Goal: Task Accomplishment & Management: Manage account settings

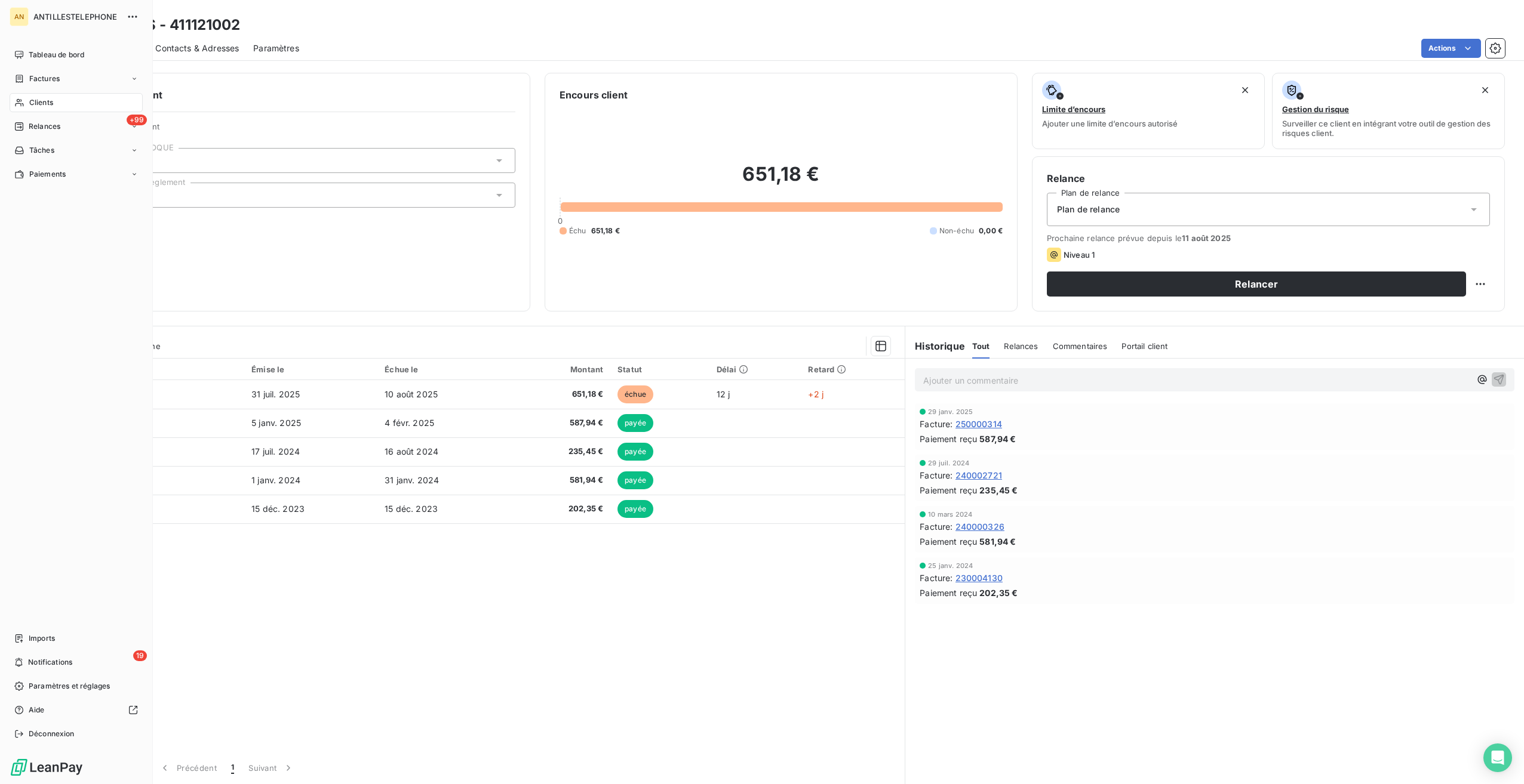
click at [48, 123] on span "Relances" at bounding box center [44, 126] width 32 height 11
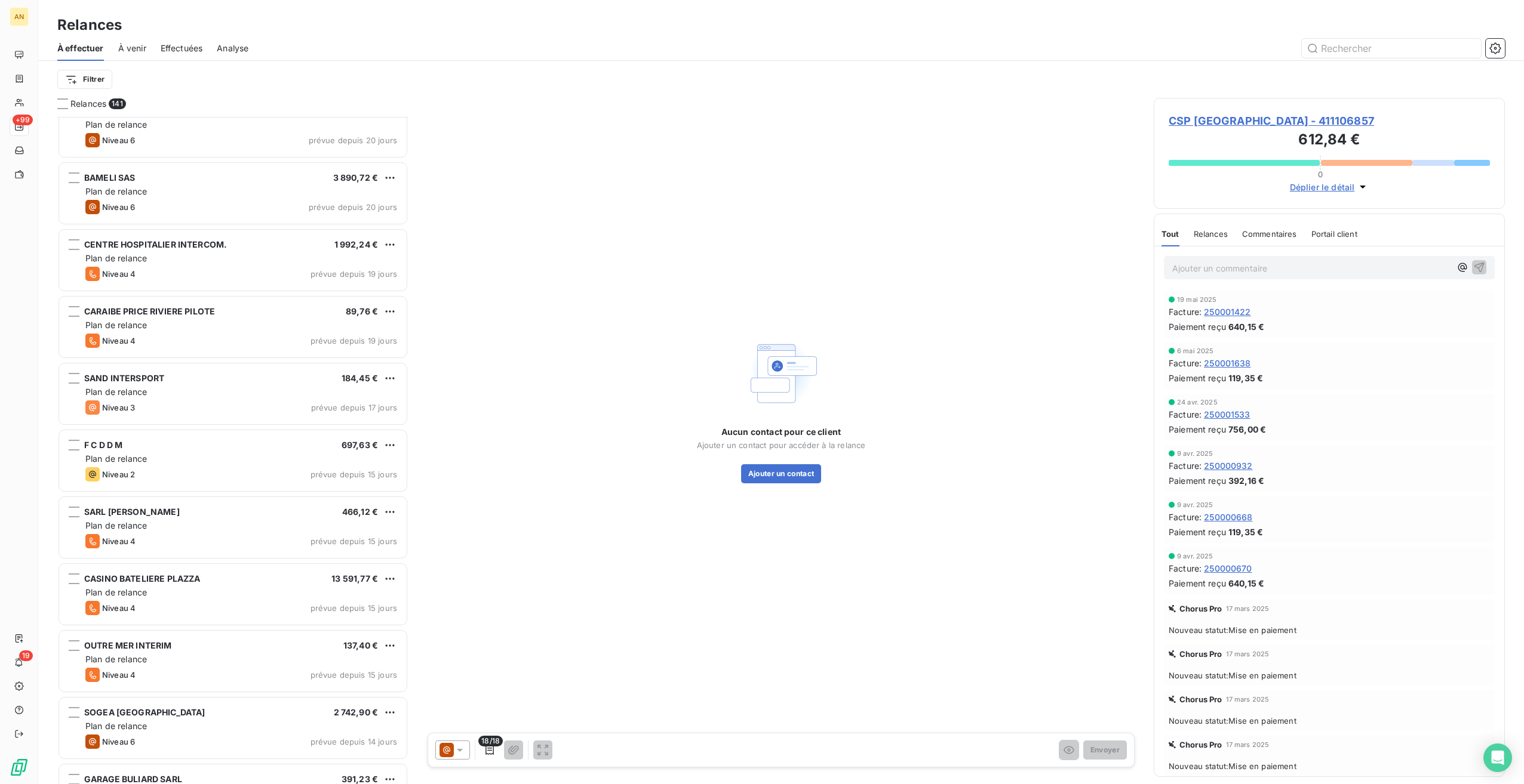
scroll to position [5907, 0]
click at [137, 205] on div "Niveau 6 prévue depuis 20 jours" at bounding box center [241, 207] width 311 height 14
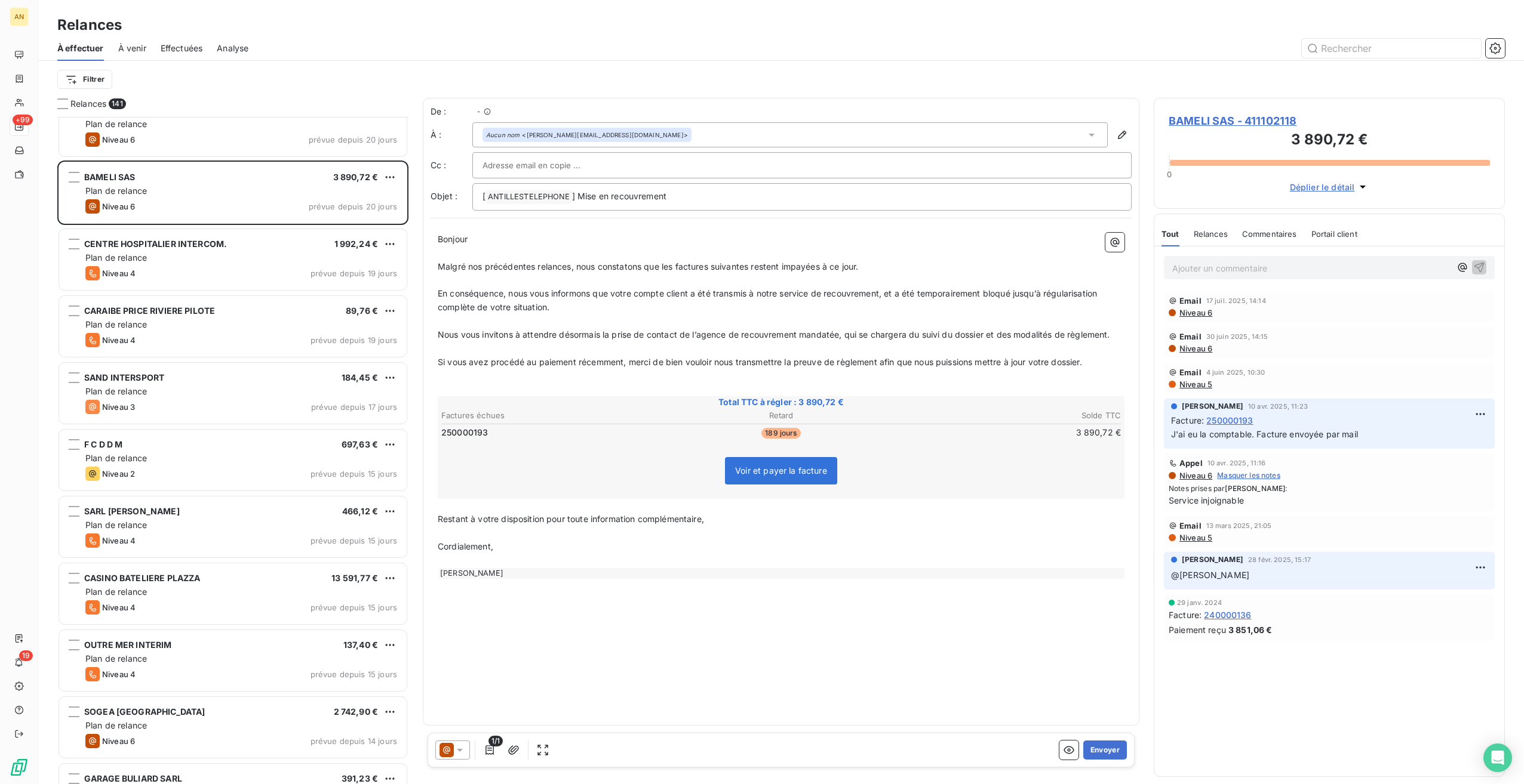
scroll to position [658, 342]
click at [912, 440] on button "Envoyer" at bounding box center [1105, 750] width 44 height 19
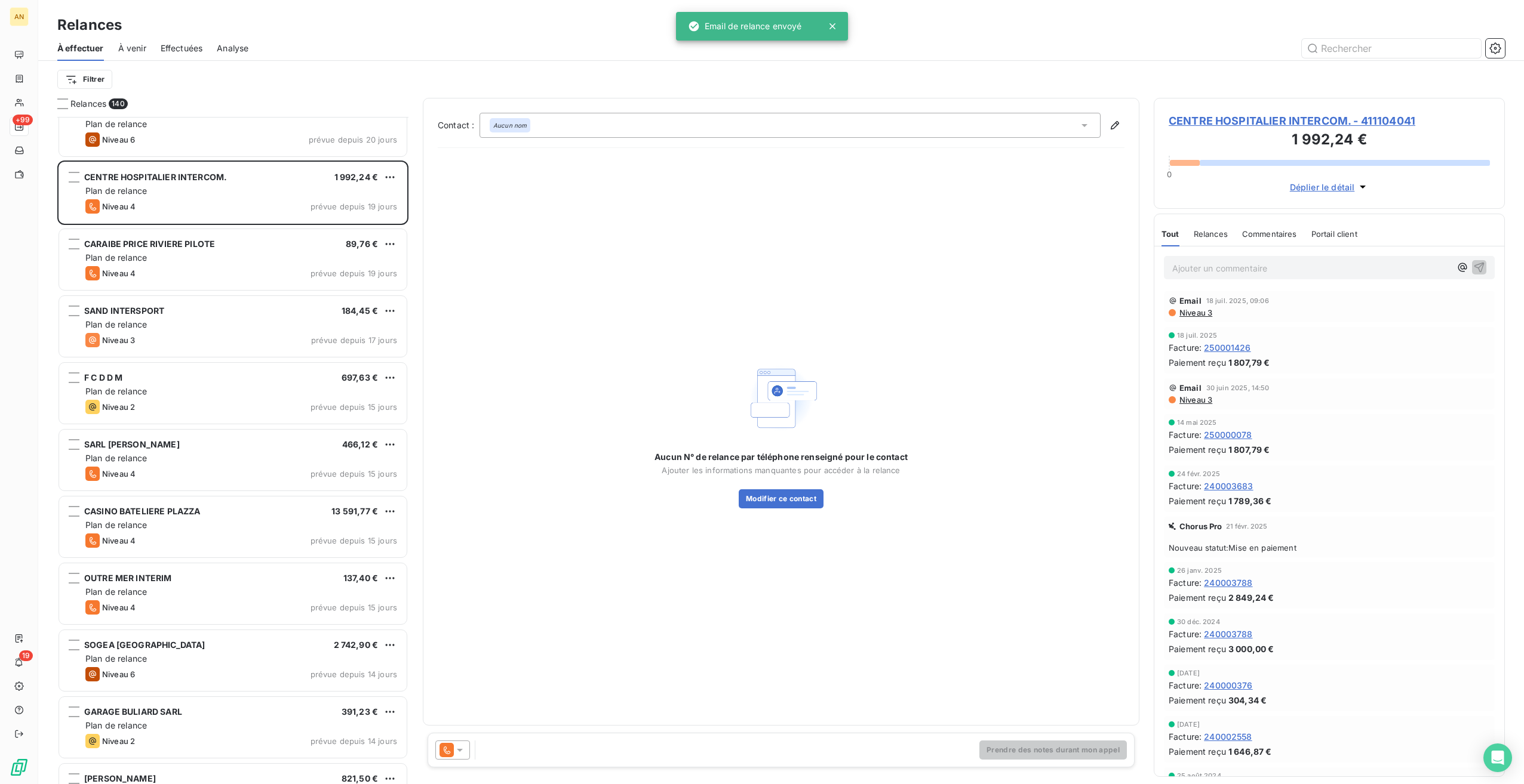
click at [221, 439] on div "SARL GUY VIEULES 466,12 €" at bounding box center [241, 444] width 311 height 11
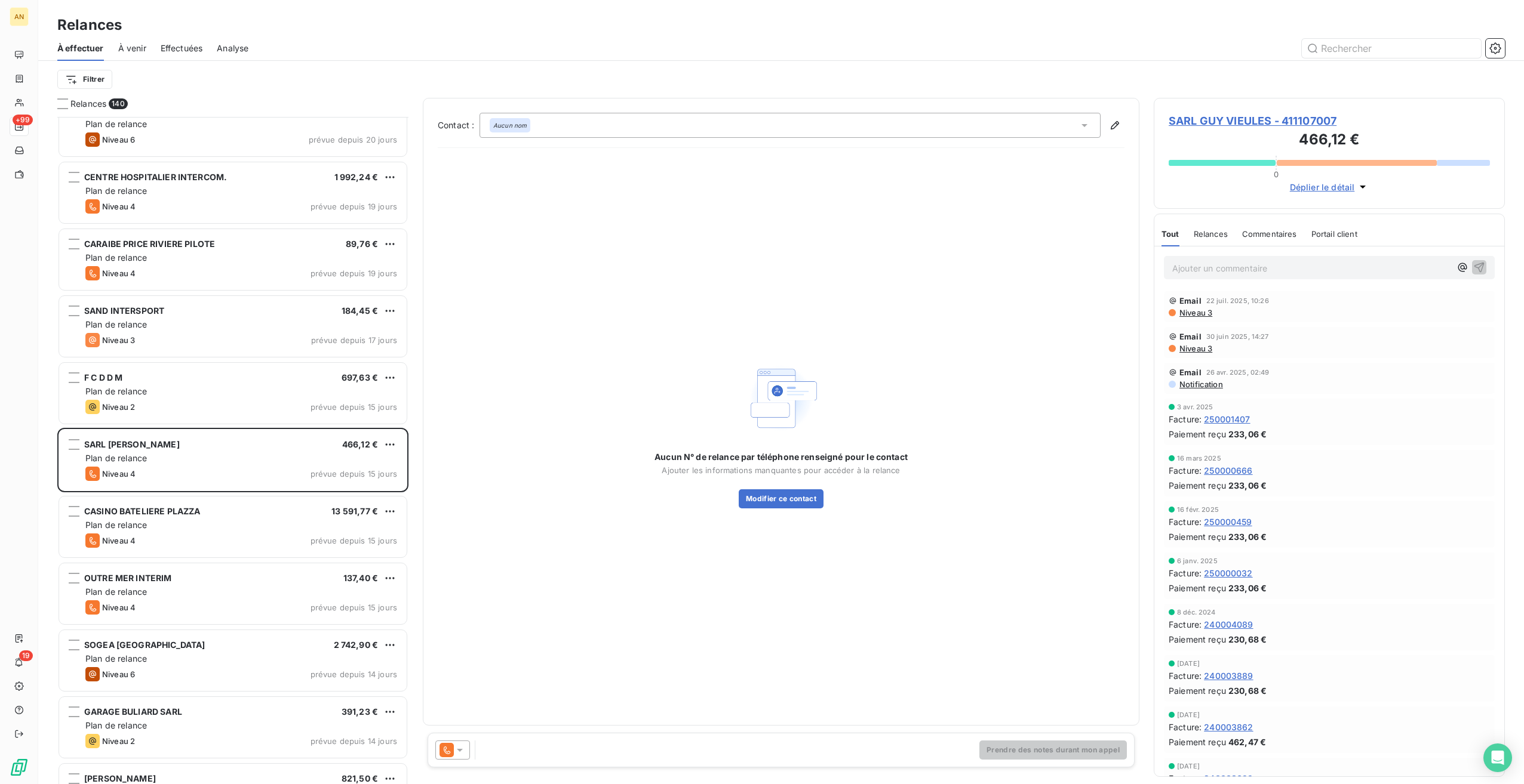
click at [458, 440] on icon at bounding box center [460, 750] width 6 height 3
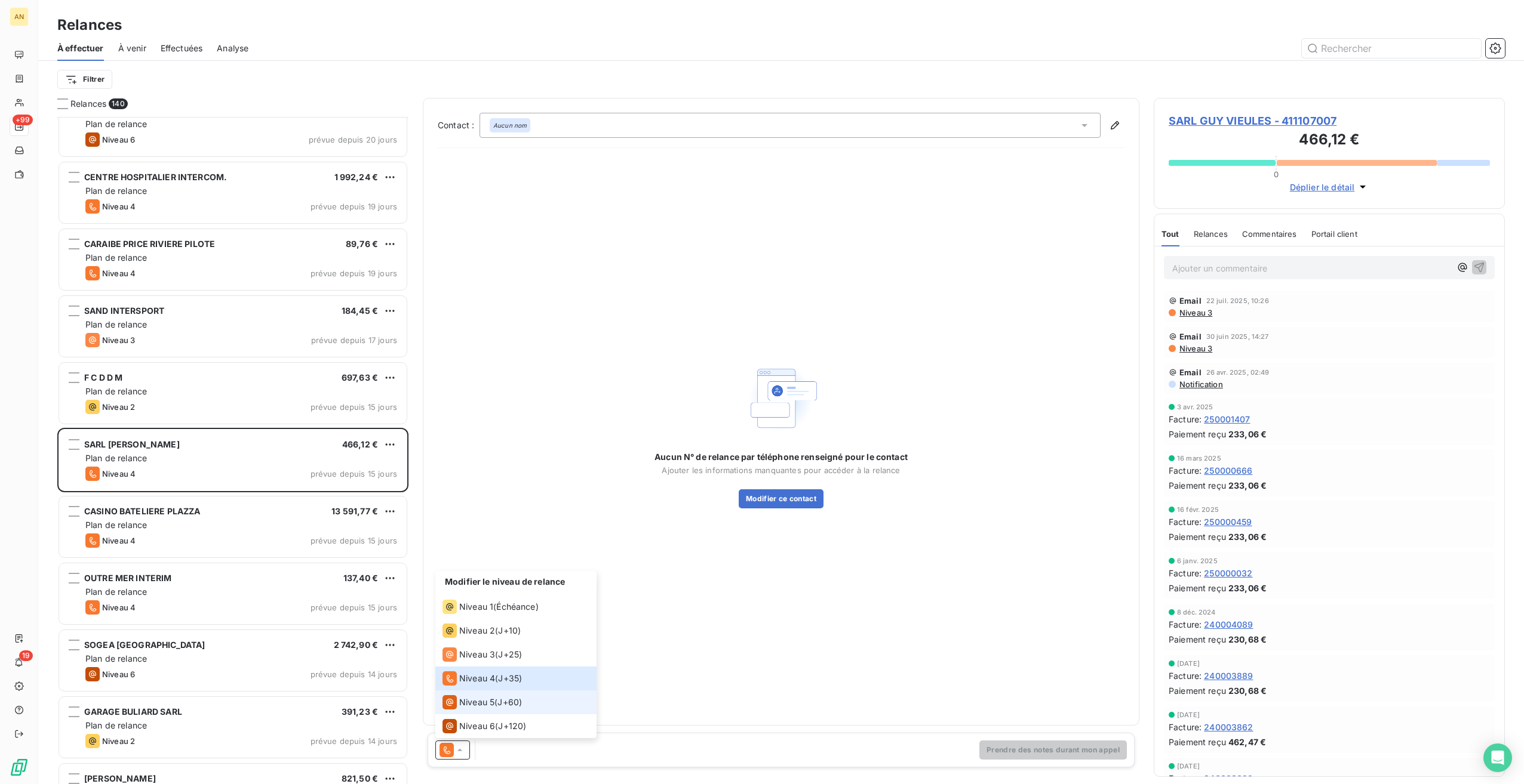
click at [484, 440] on span "Niveau 5" at bounding box center [476, 702] width 35 height 12
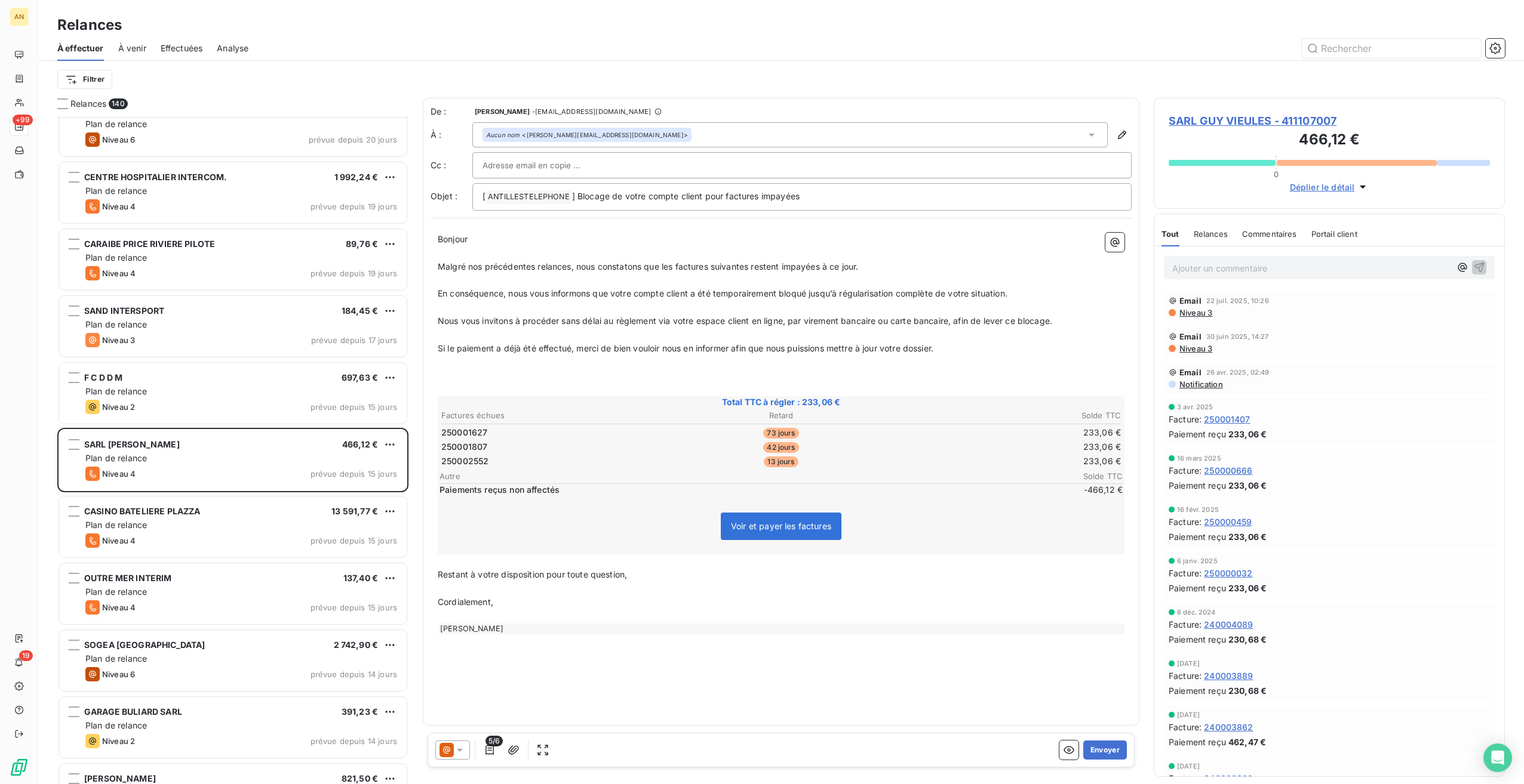
click at [912, 121] on span "SARL GUY VIEULES - 411107007" at bounding box center [1330, 121] width 321 height 16
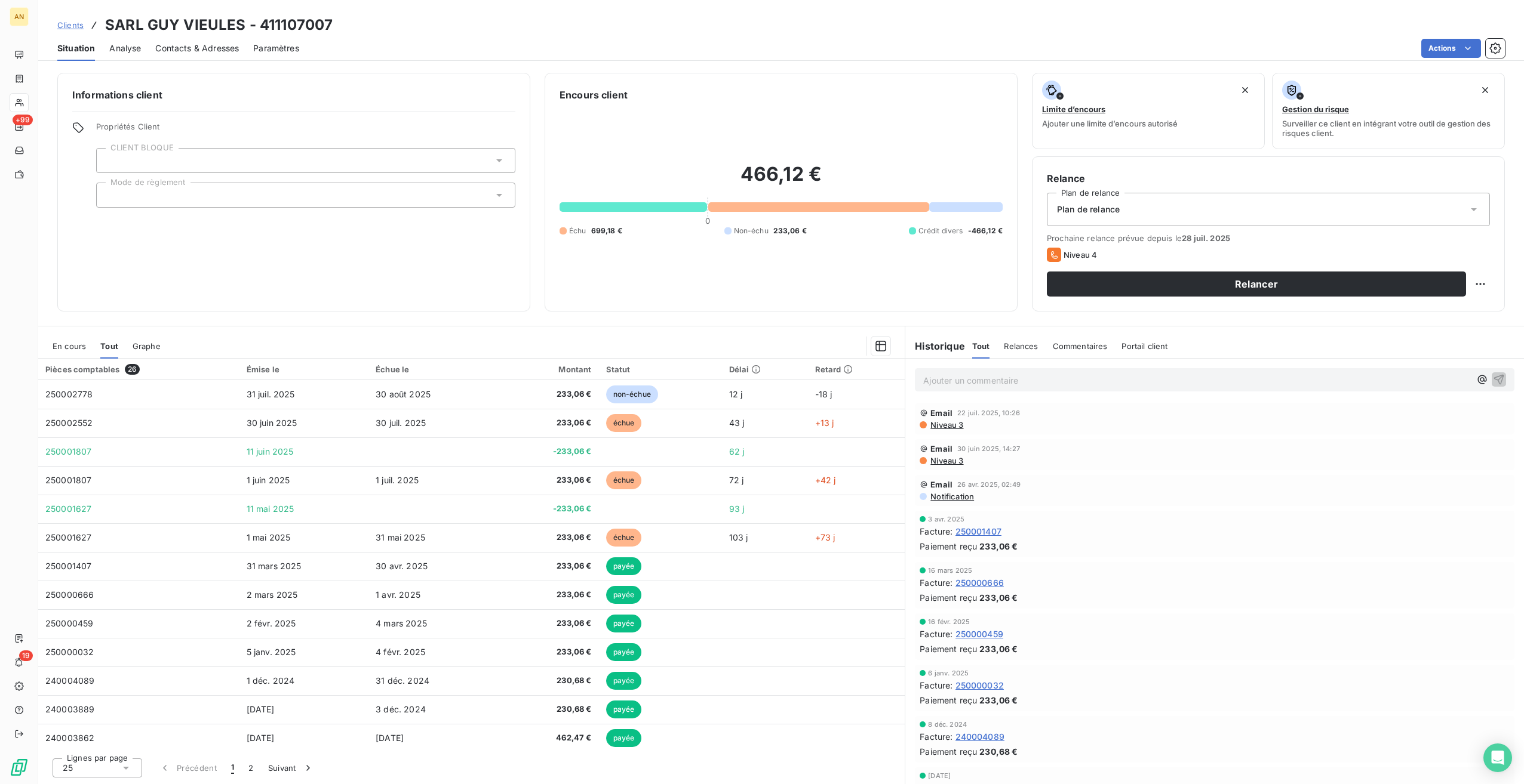
click at [85, 344] on div "En cours Tout Graphe" at bounding box center [471, 346] width 867 height 25
click at [80, 344] on span "En cours" at bounding box center [69, 346] width 34 height 9
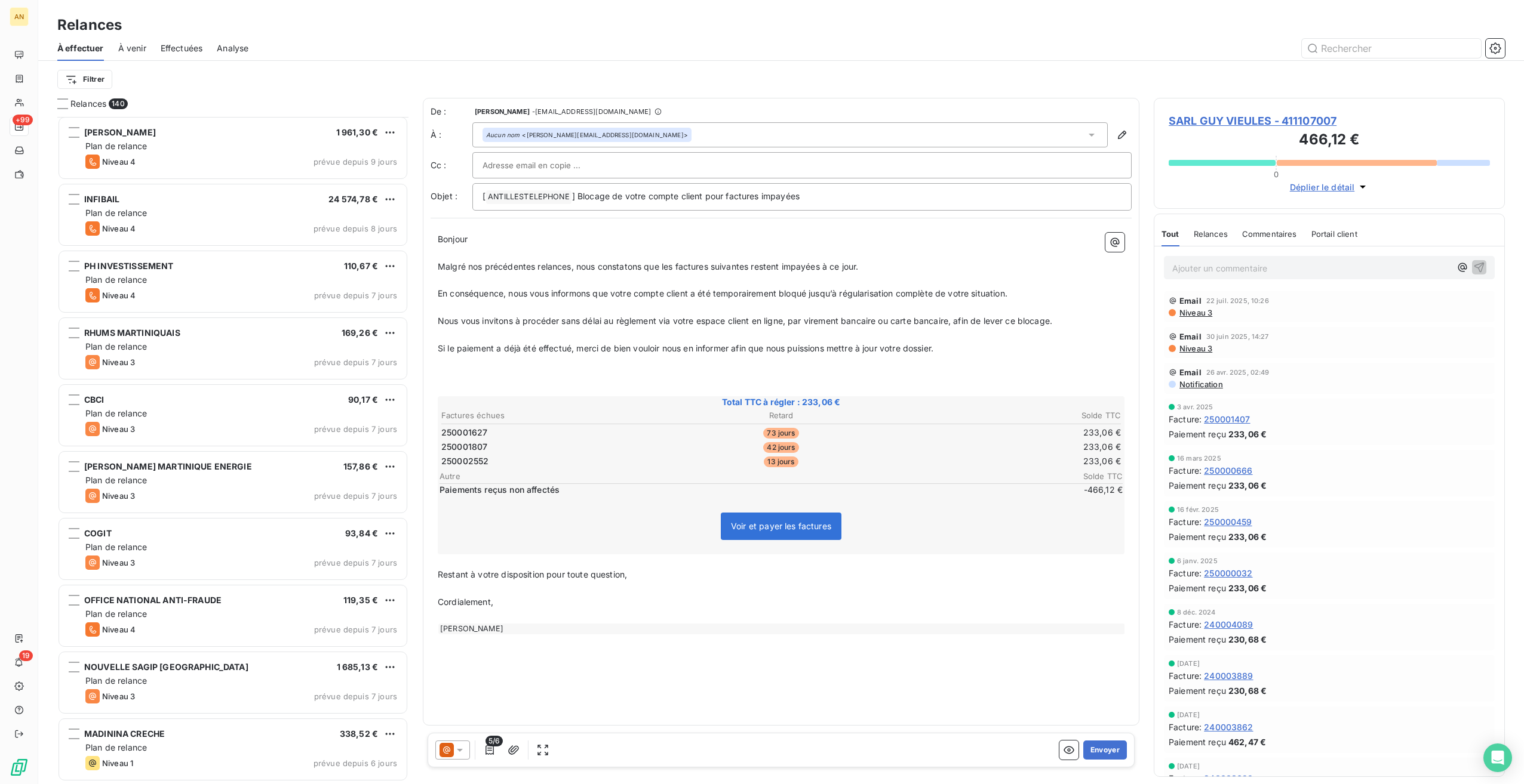
scroll to position [7222, 0]
click at [137, 440] on span "[PERSON_NAME] MARTINIQUE ENERGIE" at bounding box center [168, 466] width 168 height 10
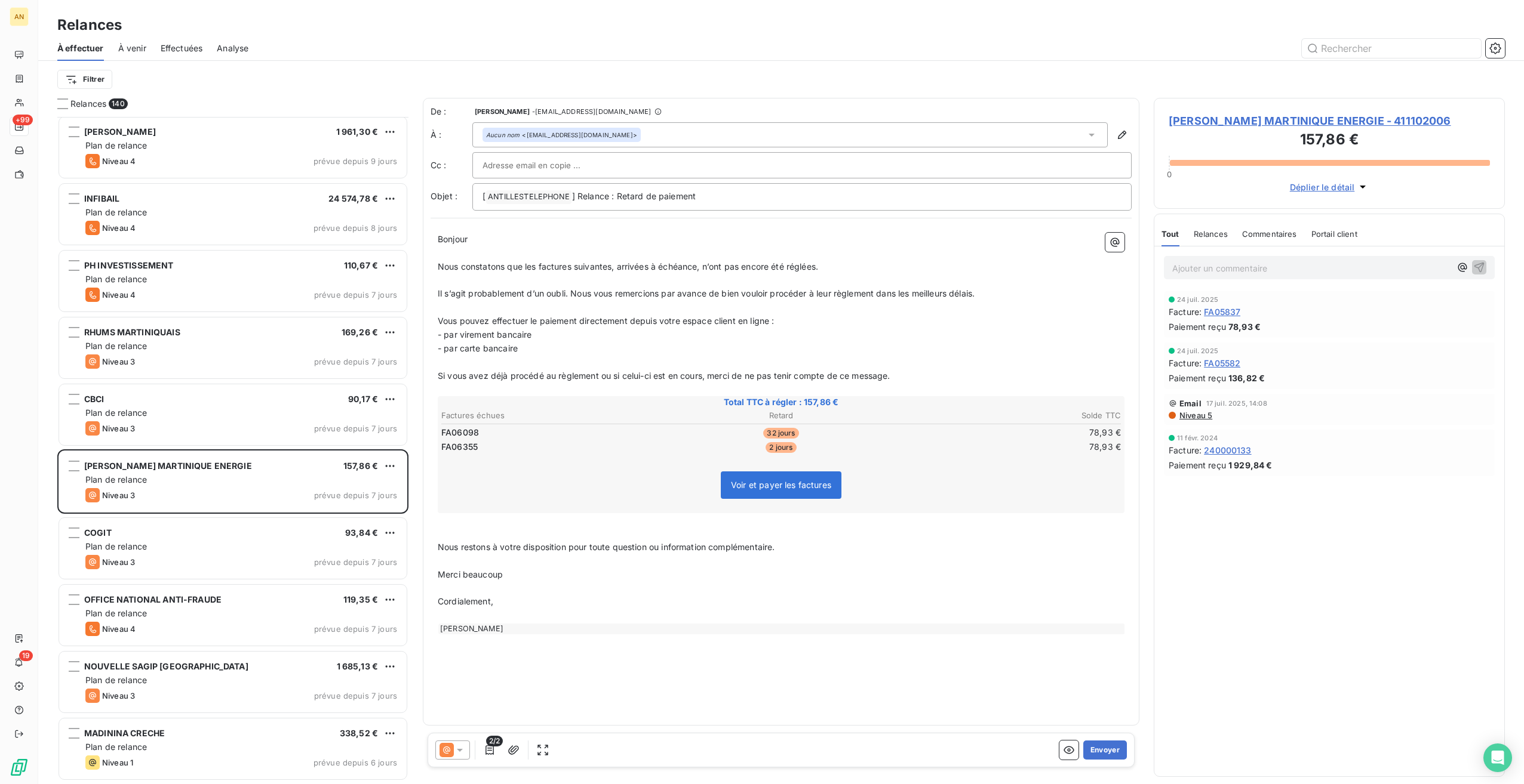
click at [912, 440] on button "Envoyer" at bounding box center [1105, 750] width 44 height 19
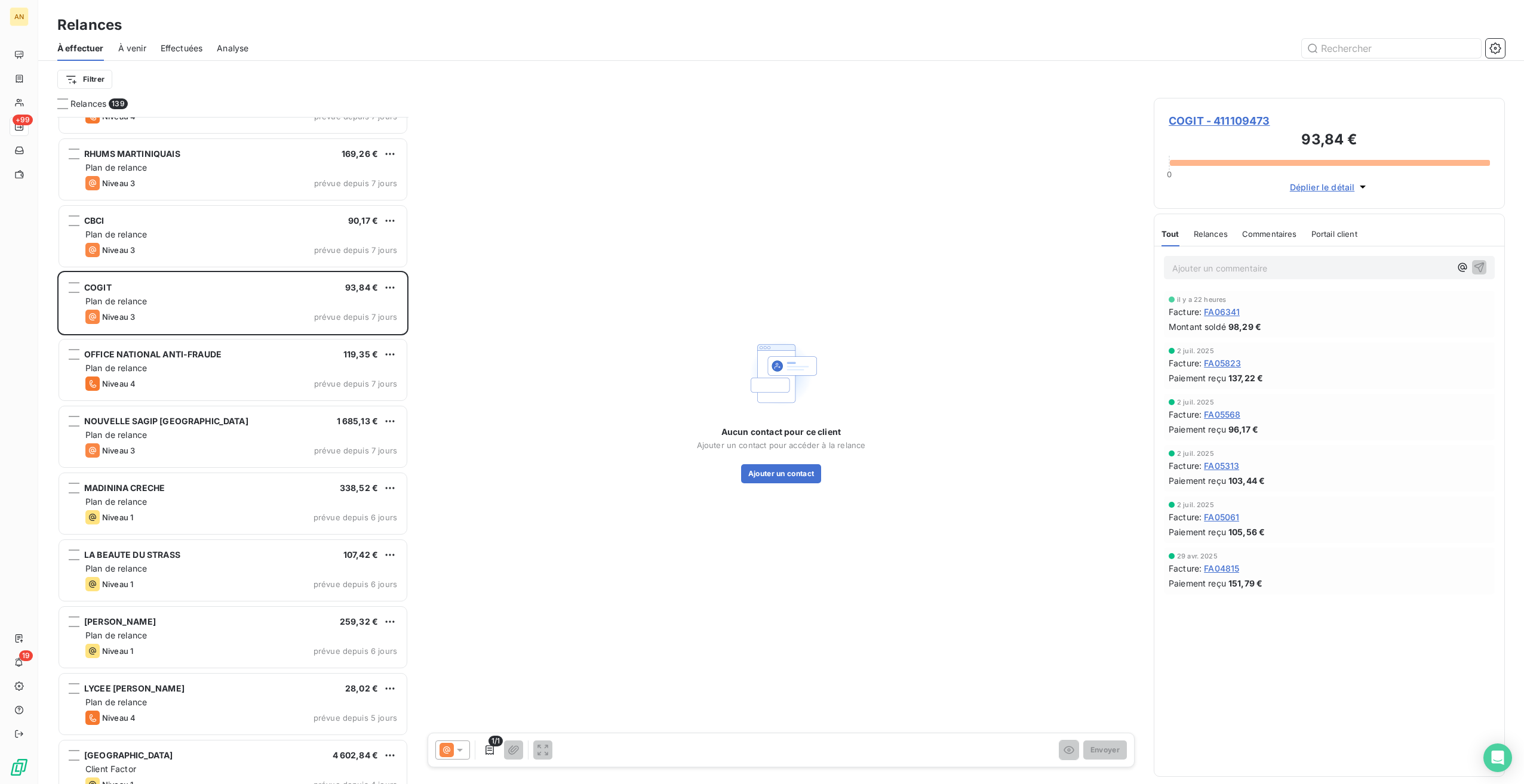
click at [194, 440] on div "INFIBAIL 24 574,78 € Plan de relance Niveau 4 prévue depuis 8 jours PH INVESTIS…" at bounding box center [232, 450] width 351 height 667
click at [116, 440] on span "Plan de relance" at bounding box center [116, 501] width 62 height 10
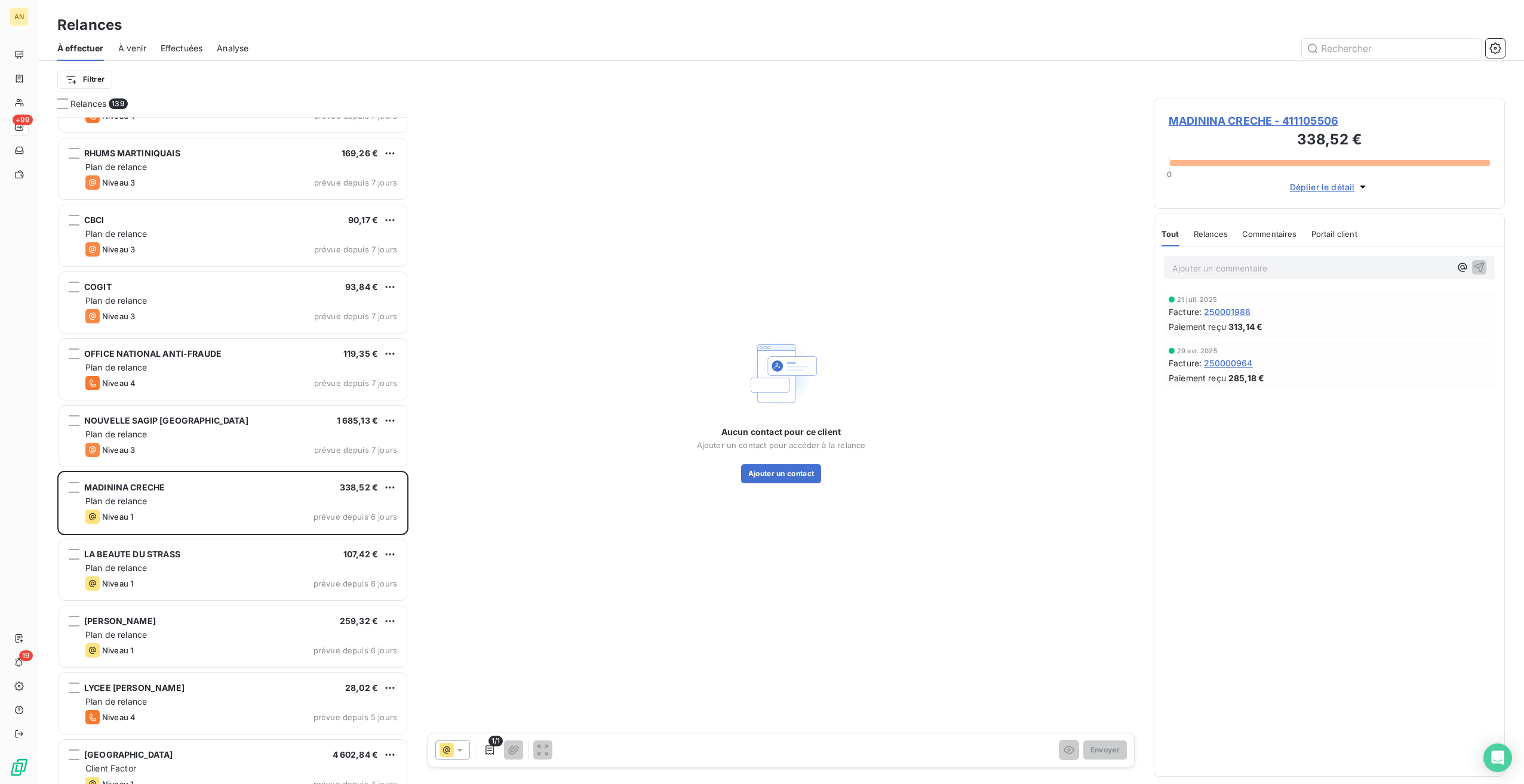
click at [182, 440] on div "Niveau 1 prévue depuis 6 jours" at bounding box center [241, 584] width 311 height 14
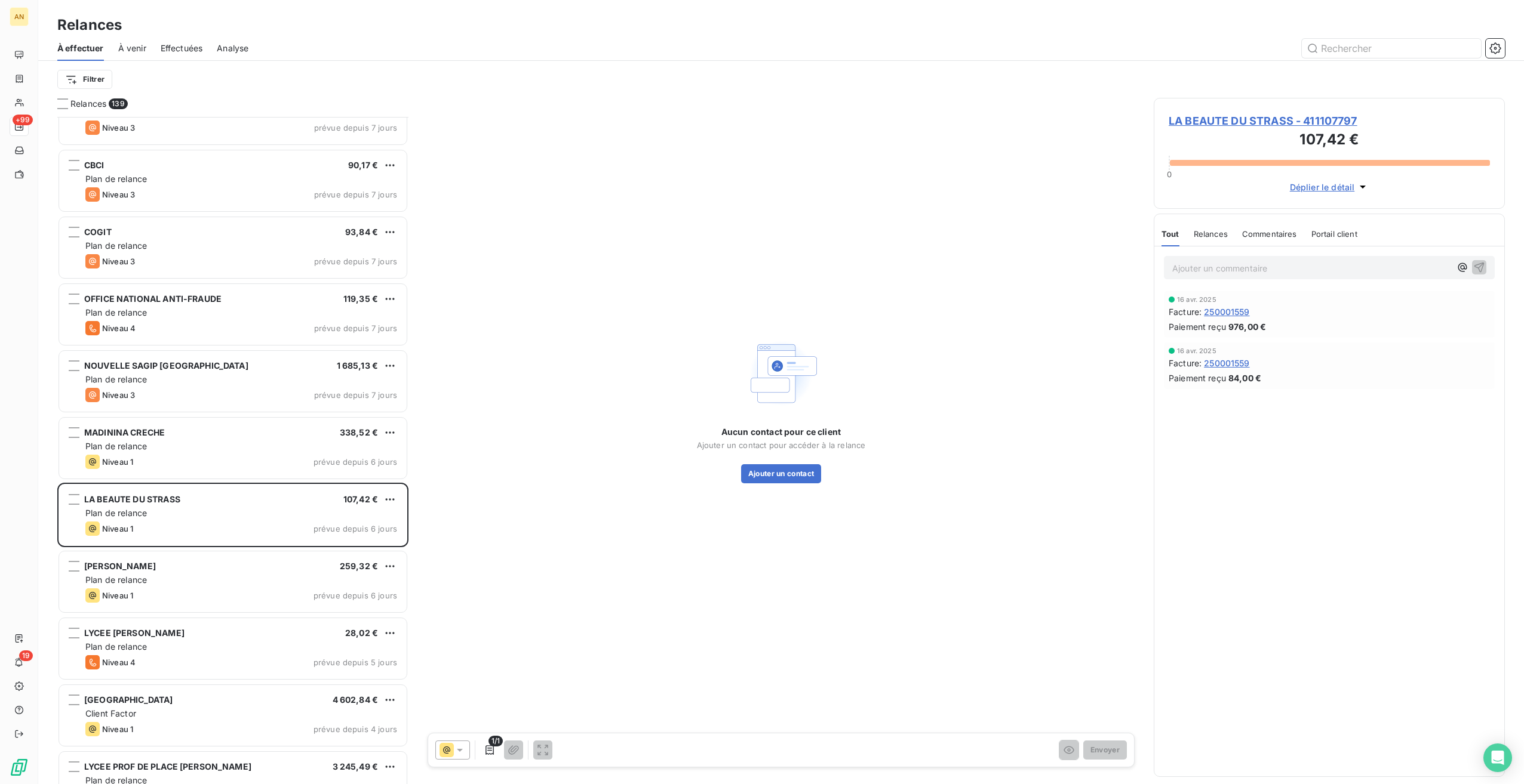
click at [158, 440] on div "PH INVESTISSEMENT 110,67 € Plan de relance Niveau 4 prévue depuis 7 jours RHUMS…" at bounding box center [232, 450] width 351 height 667
click at [209, 440] on div "[GEOGRAPHIC_DATA] 4 602,84 €" at bounding box center [241, 696] width 311 height 11
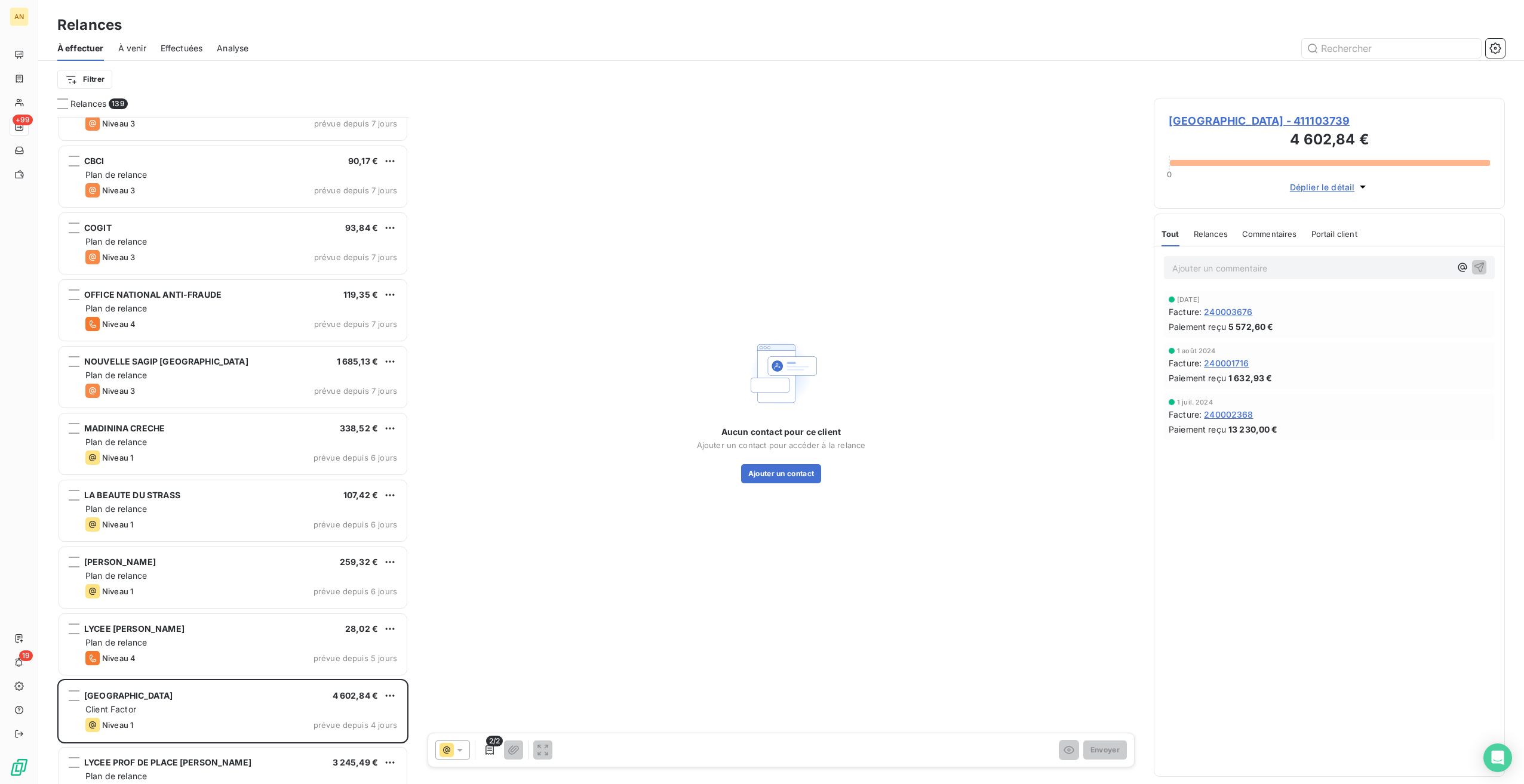
click at [912, 123] on span "[GEOGRAPHIC_DATA] - 411103739" at bounding box center [1330, 121] width 321 height 16
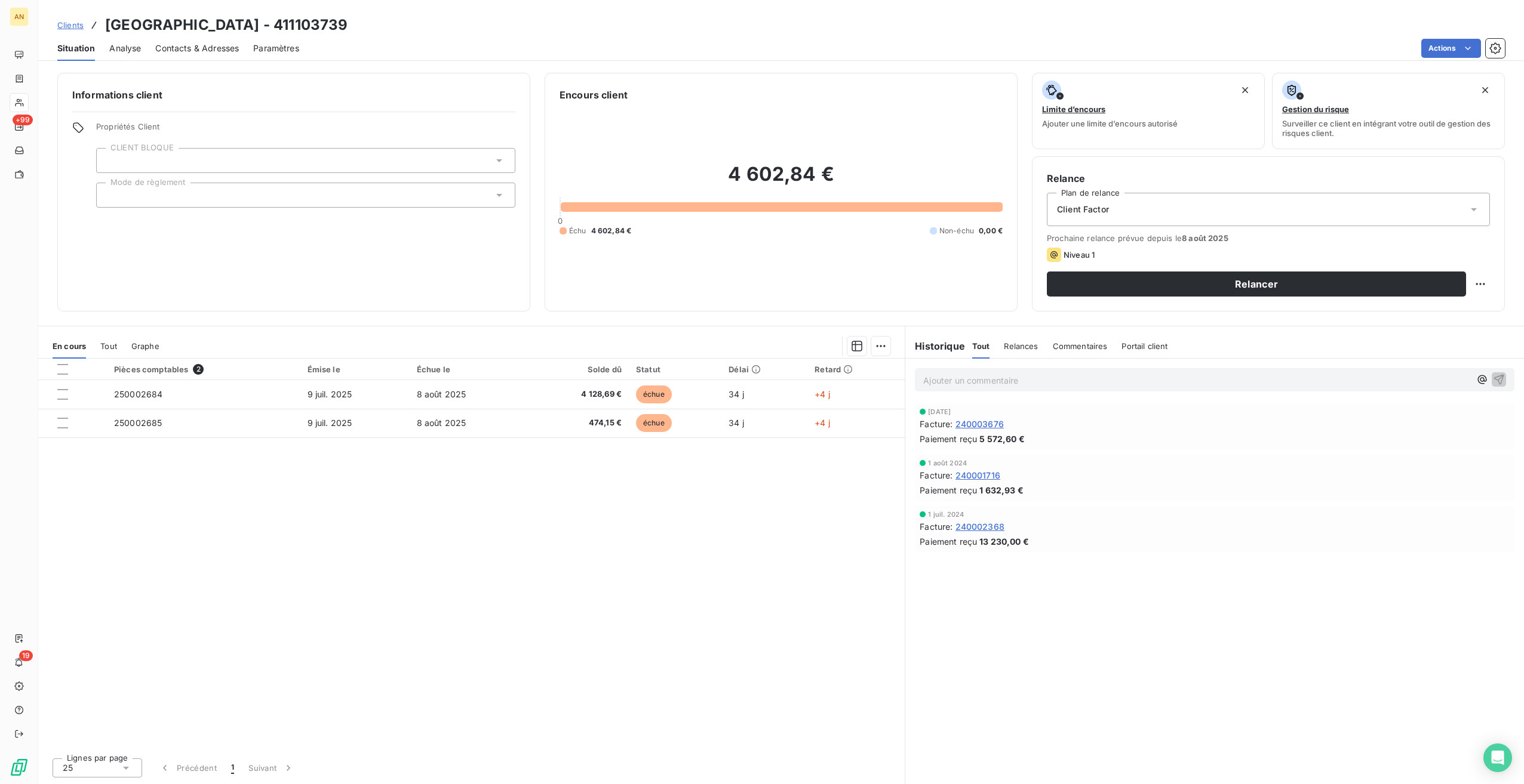
click at [165, 392] on td "250002684" at bounding box center [204, 395] width 194 height 29
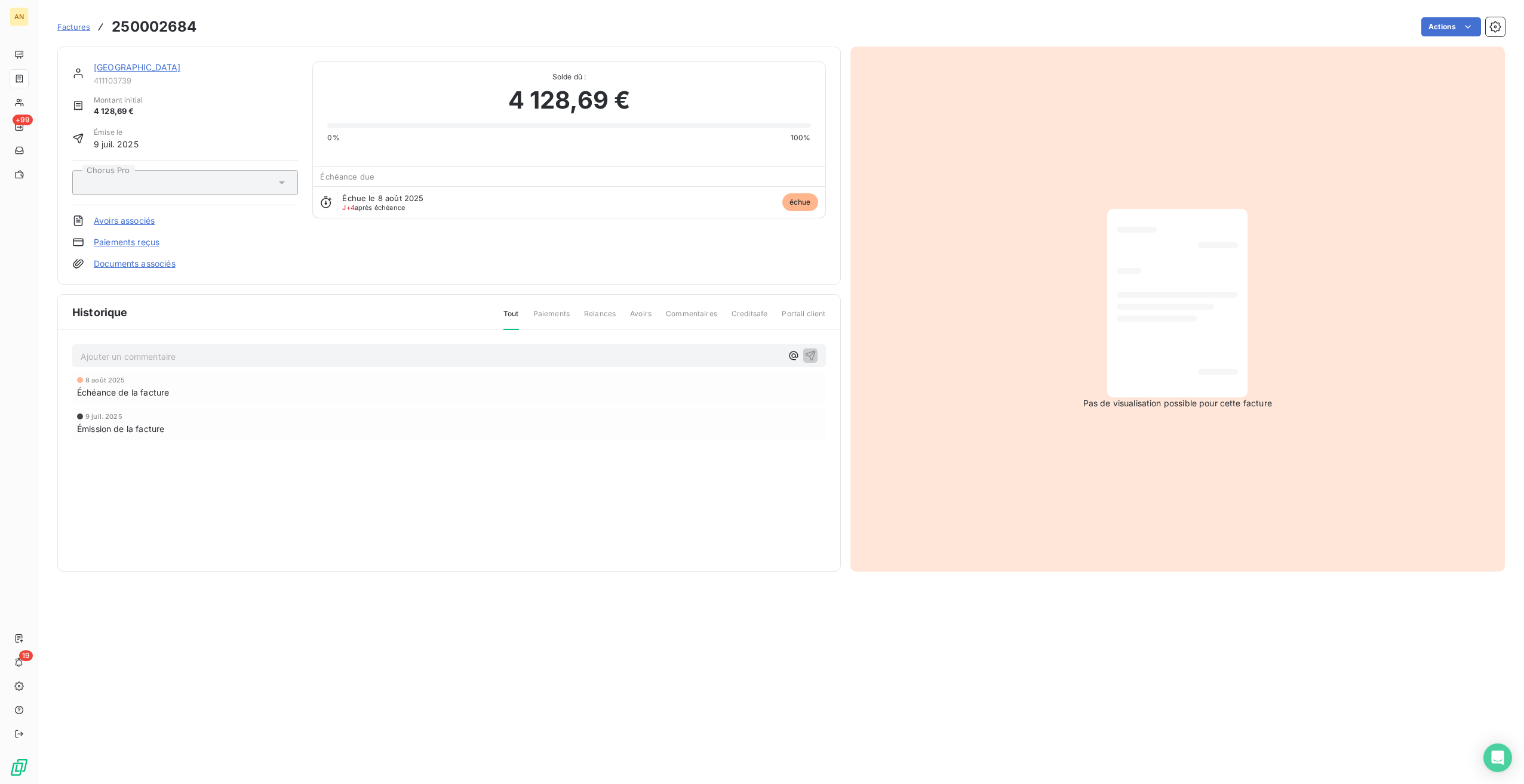
click at [151, 186] on div at bounding box center [144, 182] width 120 height 11
drag, startPoint x: 115, startPoint y: 26, endPoint x: 206, endPoint y: 27, distance: 91.0
click at [206, 27] on div "Factures 250002684 Actions" at bounding box center [781, 27] width 1447 height 25
copy section "250002684 Actions"
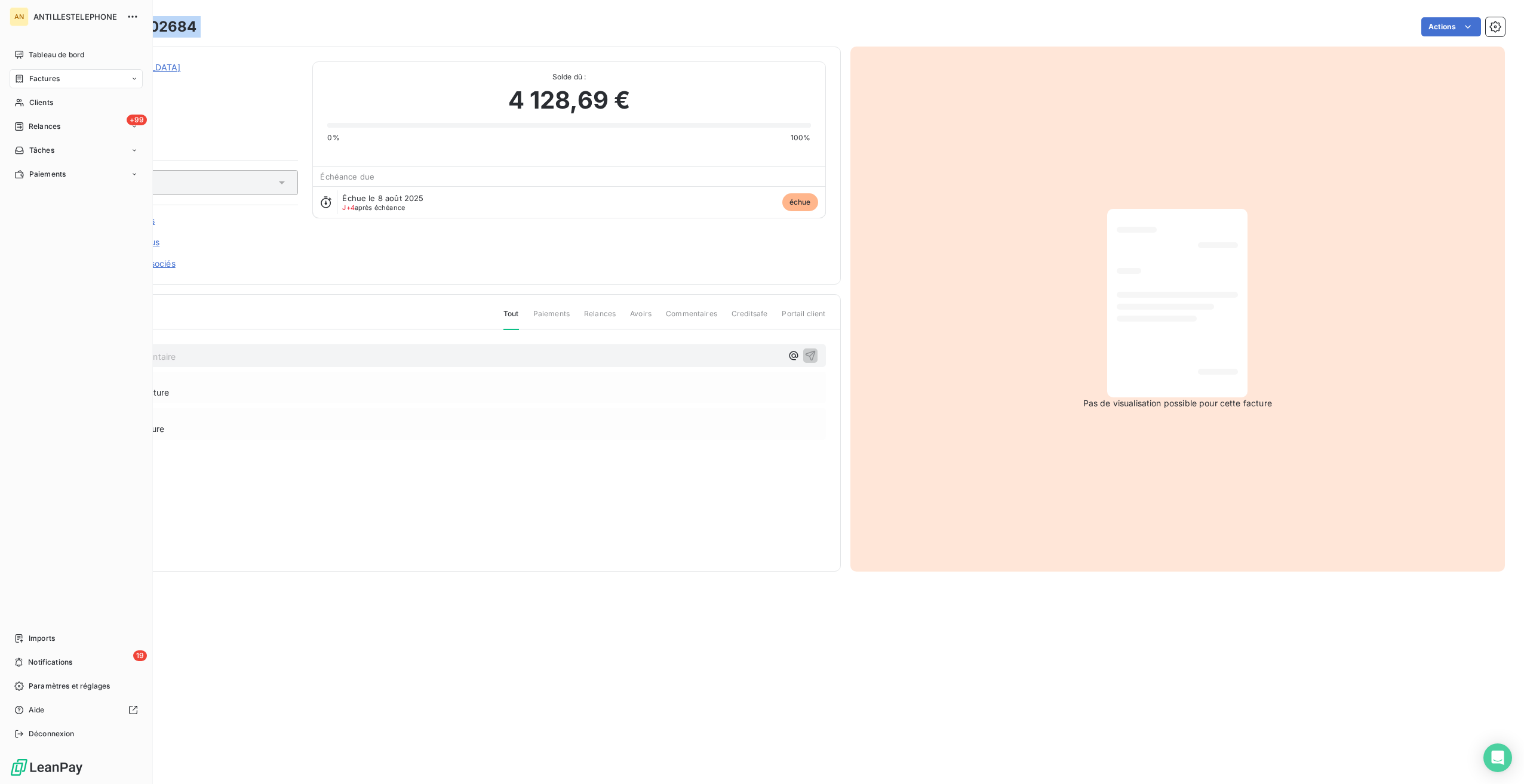
click at [41, 60] on span "Tableau de bord" at bounding box center [56, 55] width 55 height 11
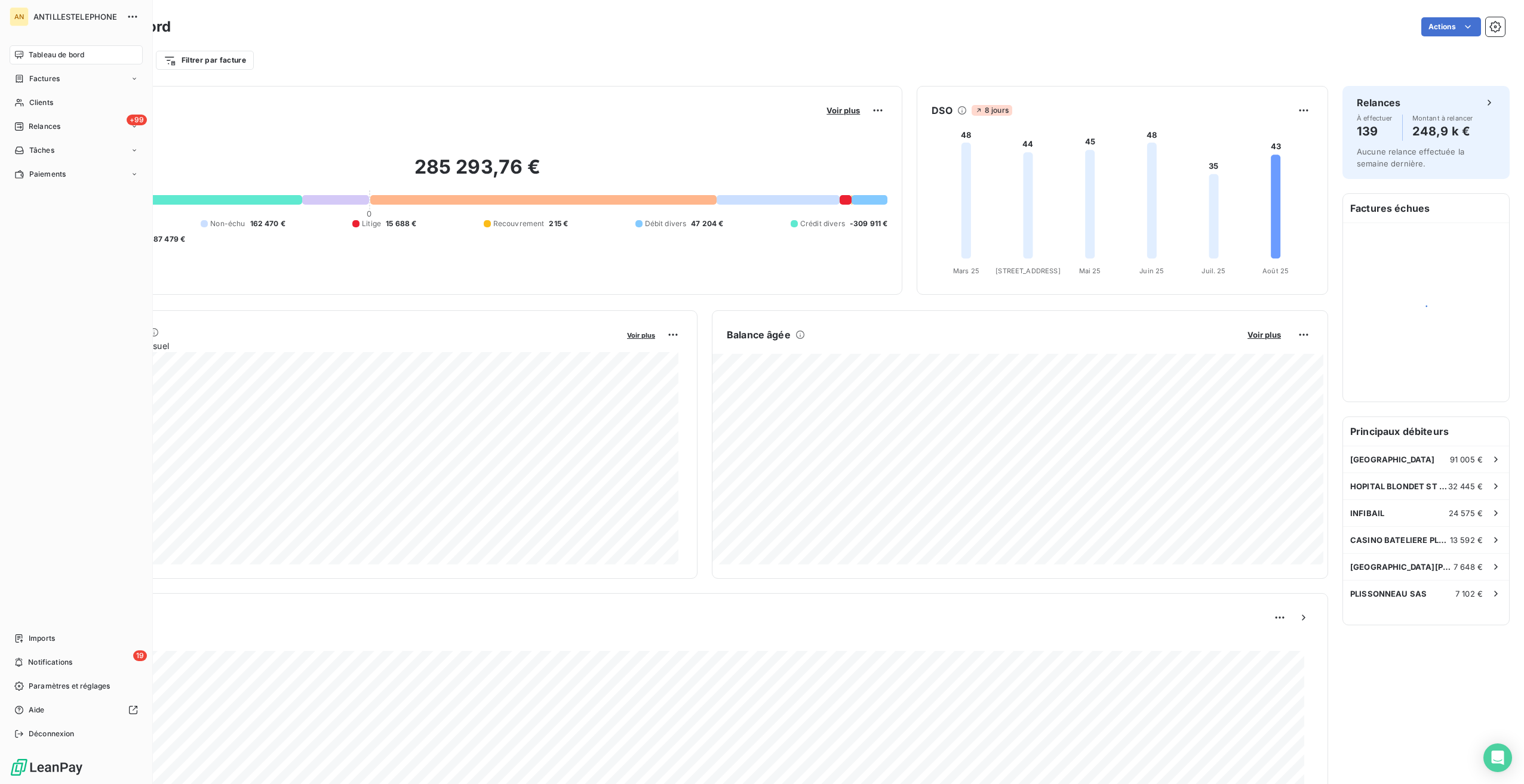
click at [27, 96] on div "Clients" at bounding box center [76, 103] width 133 height 19
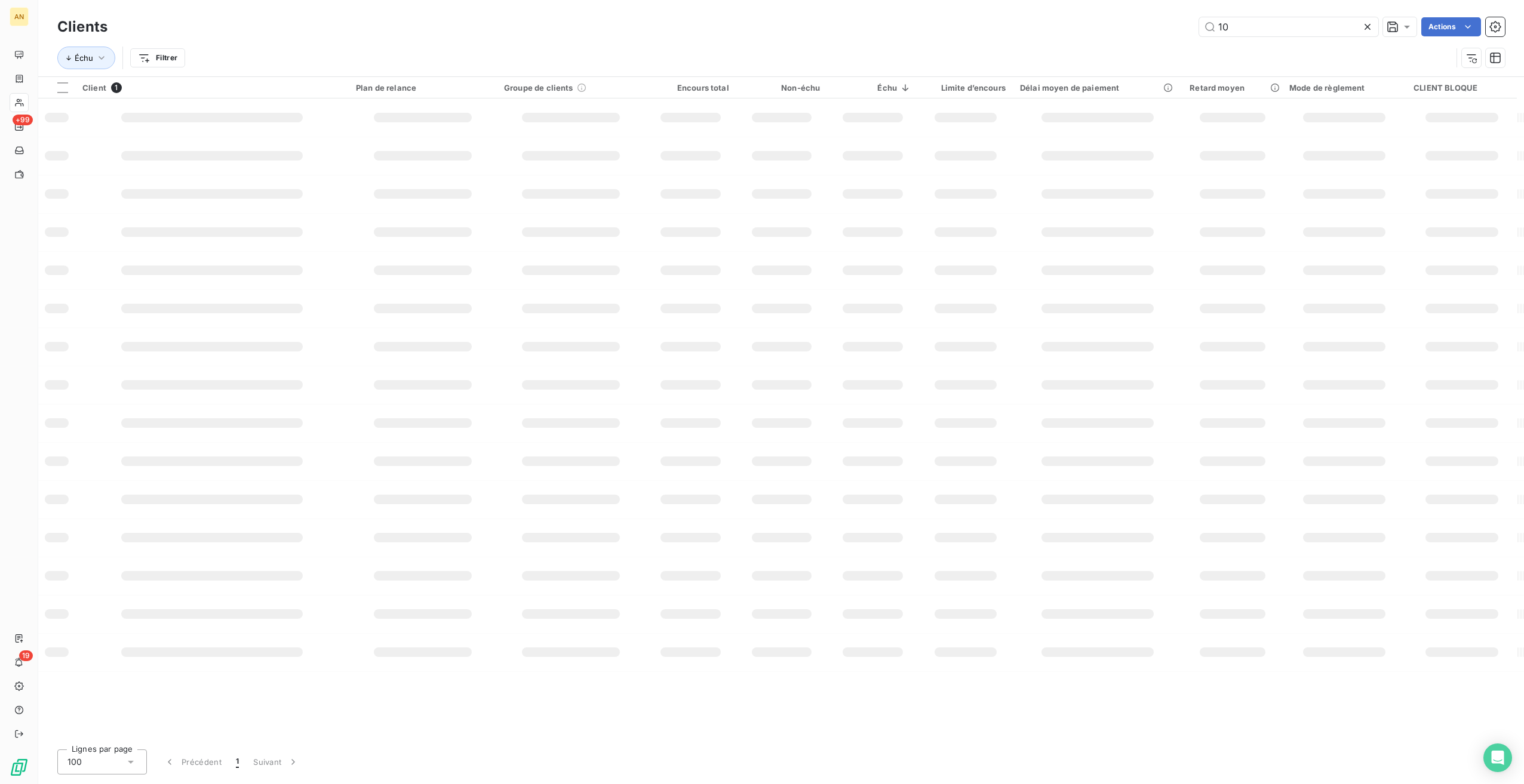
type input "1"
type input "BAMELI"
click at [309, 123] on span "411102118" at bounding box center [212, 118] width 260 height 12
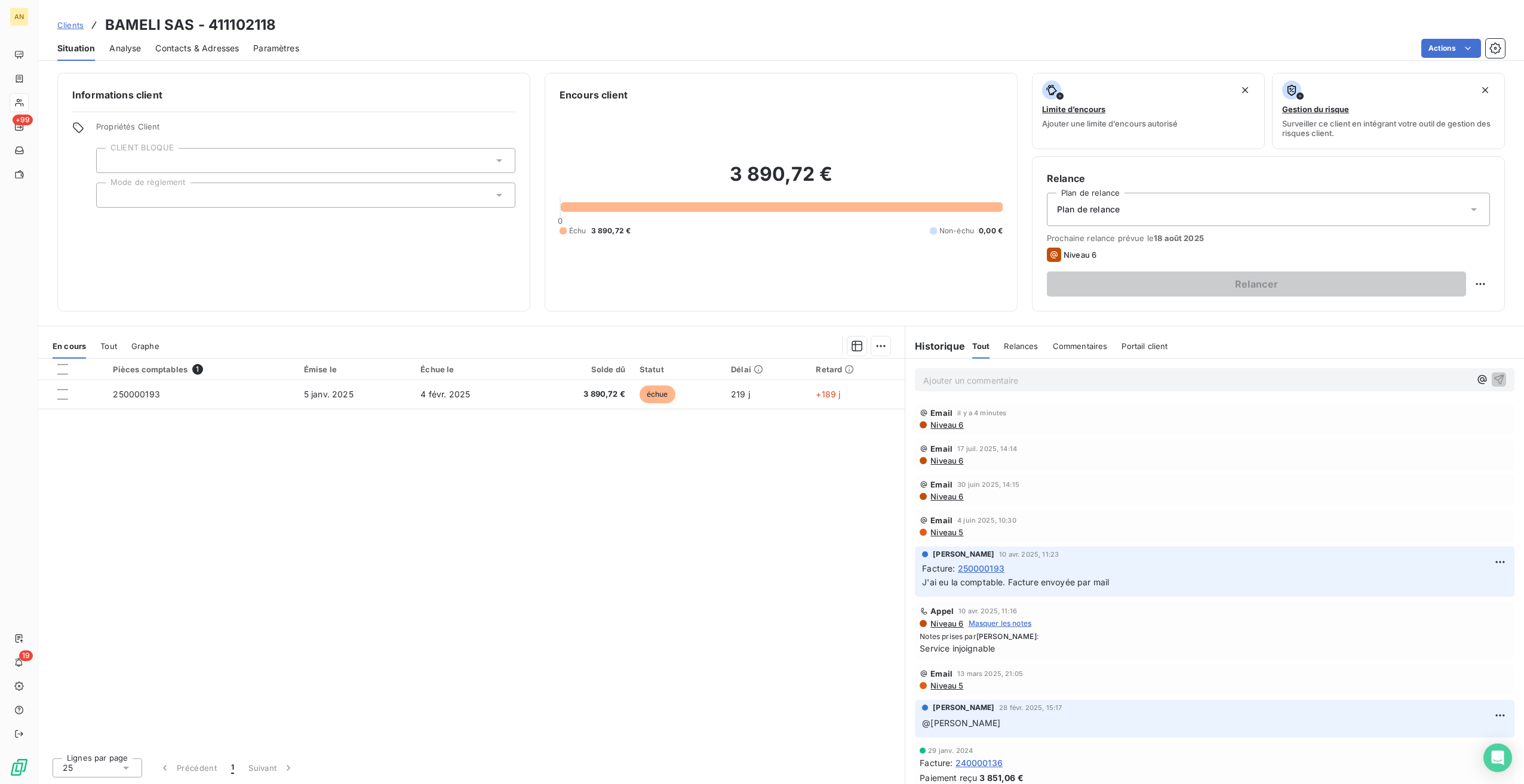
click at [202, 43] on span "Contacts & Adresses" at bounding box center [197, 48] width 84 height 12
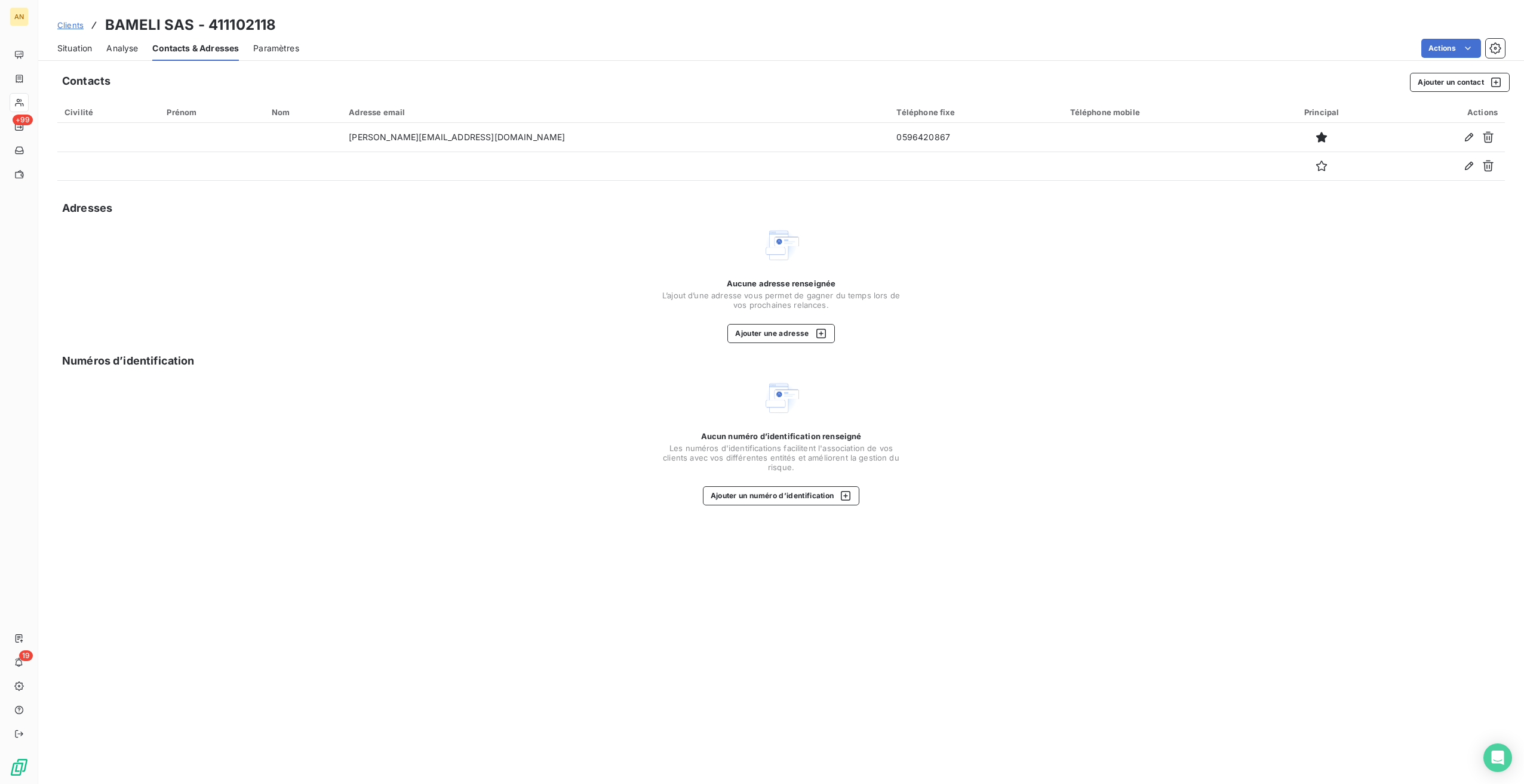
click at [64, 52] on span "Situation" at bounding box center [75, 48] width 34 height 12
